Goal: Complete application form

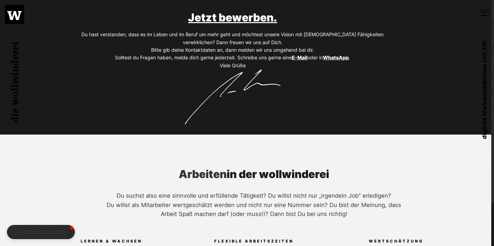
scroll to position [362, 3]
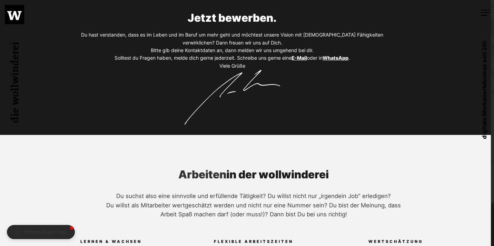
click at [256, 16] on link "Jetzt bewerben." at bounding box center [232, 17] width 89 height 13
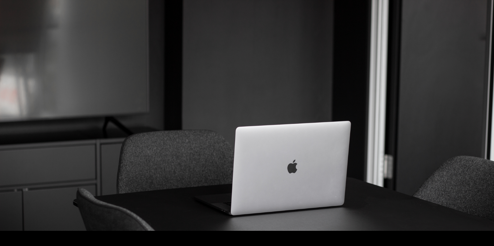
scroll to position [495, 0]
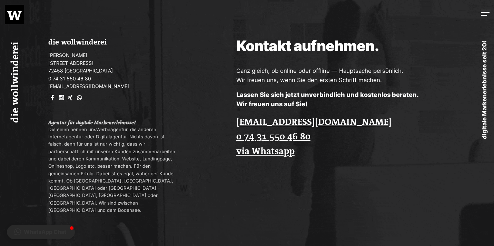
scroll to position [1626, 0]
click at [59, 100] on div "die wollwinderei Manuel Wollwinder Berliner Straße 24 72458 Albstadt 0 74 31 55…" at bounding box center [99, 126] width 198 height 252
click at [62, 95] on link at bounding box center [59, 98] width 5 height 6
